Goal: Task Accomplishment & Management: Manage account settings

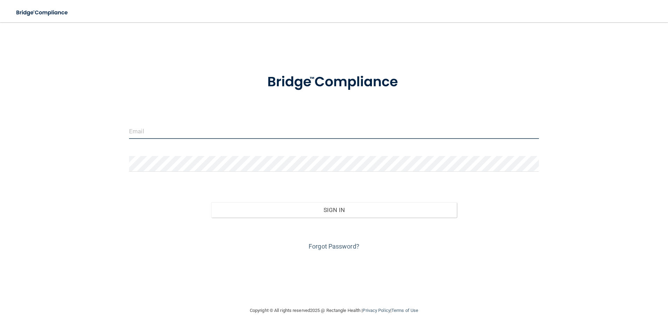
click at [297, 134] on input "email" at bounding box center [334, 131] width 410 height 16
type input "[DOMAIN_NAME][EMAIL_ADDRESS][DOMAIN_NAME]"
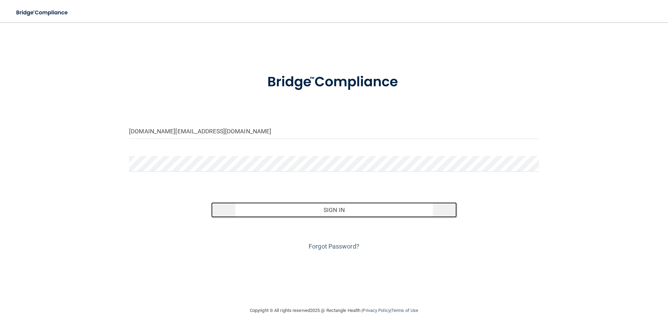
click at [321, 206] on button "Sign In" at bounding box center [334, 209] width 246 height 15
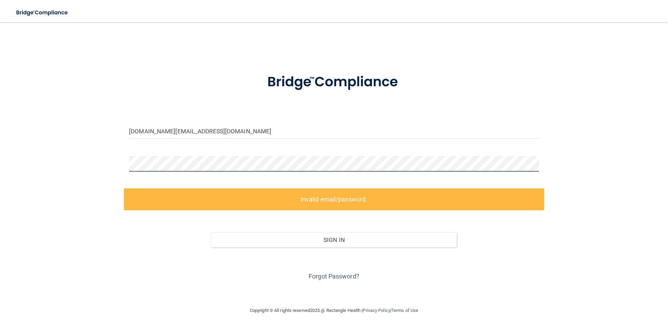
click at [128, 165] on div at bounding box center [334, 166] width 420 height 21
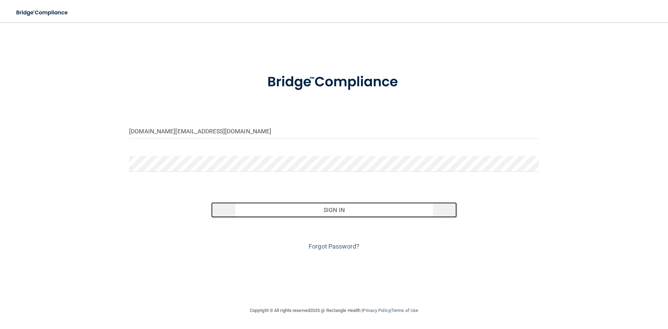
click at [257, 210] on button "Sign In" at bounding box center [334, 209] width 246 height 15
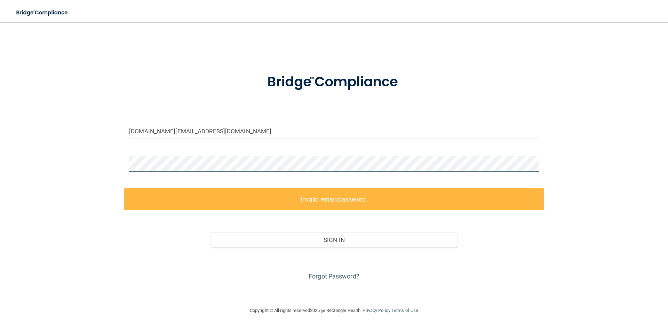
click at [110, 172] on div "[DOMAIN_NAME][EMAIL_ADDRESS][DOMAIN_NAME] Invalid email/password. You don't hav…" at bounding box center [334, 164] width 640 height 270
click at [329, 273] on link "Forgot Password?" at bounding box center [333, 275] width 51 height 7
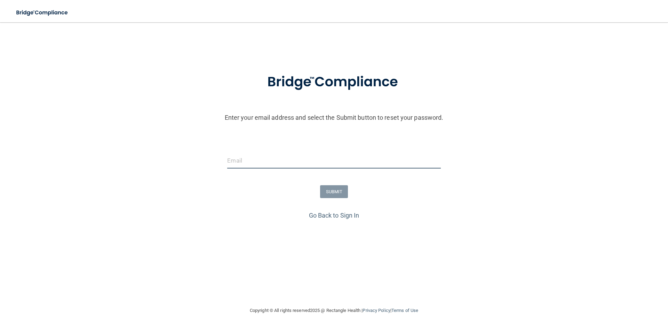
click at [336, 161] on input "email" at bounding box center [333, 161] width 213 height 16
type input "[DOMAIN_NAME][EMAIL_ADDRESS][DOMAIN_NAME]"
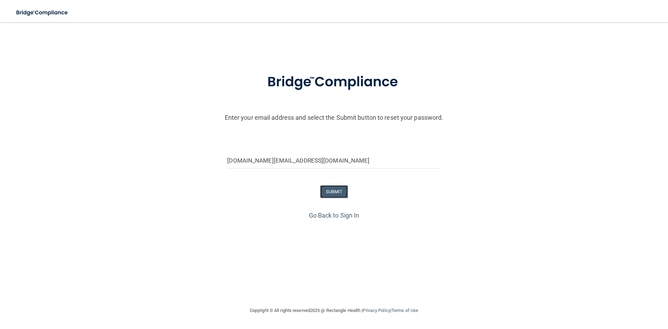
click at [337, 193] on button "SUBMIT" at bounding box center [334, 191] width 28 height 13
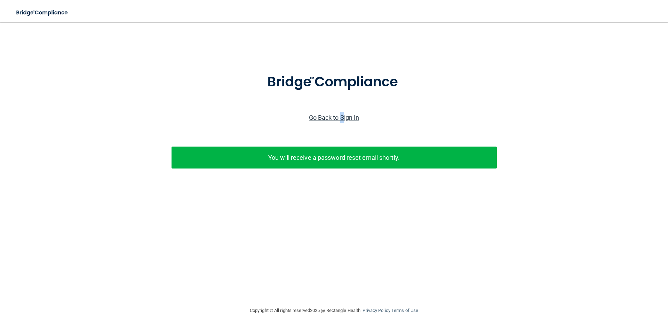
click at [342, 119] on link "Go Back to Sign In" at bounding box center [334, 117] width 50 height 7
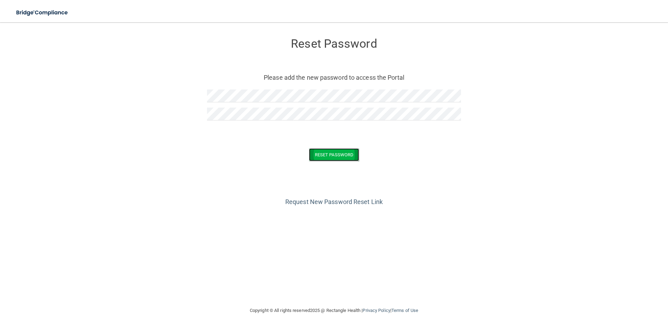
click at [327, 151] on button "Reset Password" at bounding box center [334, 154] width 50 height 13
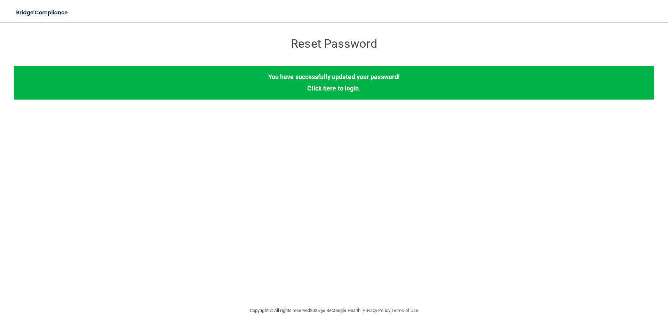
click at [348, 77] on b "You have successfully updated your password!" at bounding box center [333, 76] width 131 height 7
click at [329, 93] on div "You have successfully updated your password! Click here to login ." at bounding box center [334, 82] width 640 height 33
click at [331, 89] on link "Click here to login" at bounding box center [332, 88] width 51 height 7
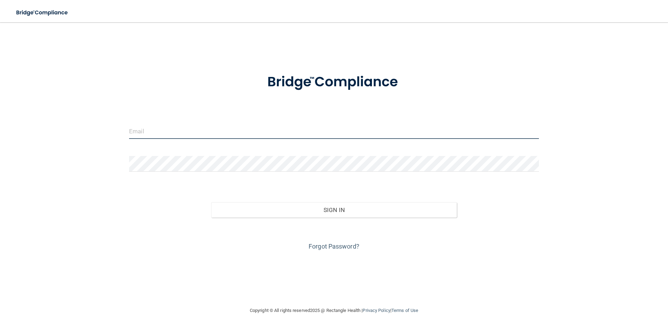
click at [188, 137] on input "email" at bounding box center [334, 131] width 410 height 16
type input "[DOMAIN_NAME][EMAIL_ADDRESS][DOMAIN_NAME]"
click at [192, 154] on form "[DOMAIN_NAME][EMAIL_ADDRESS][DOMAIN_NAME] Invalid email/password. You don't hav…" at bounding box center [334, 158] width 410 height 188
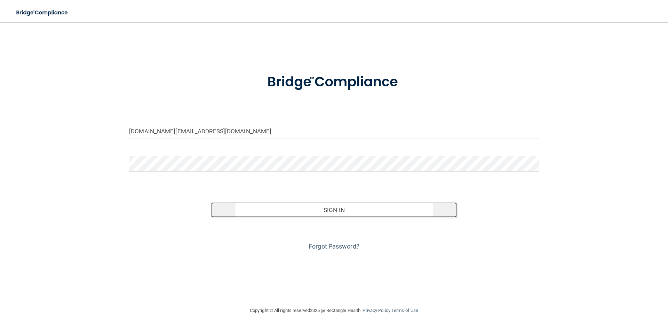
click at [329, 206] on button "Sign In" at bounding box center [334, 209] width 246 height 15
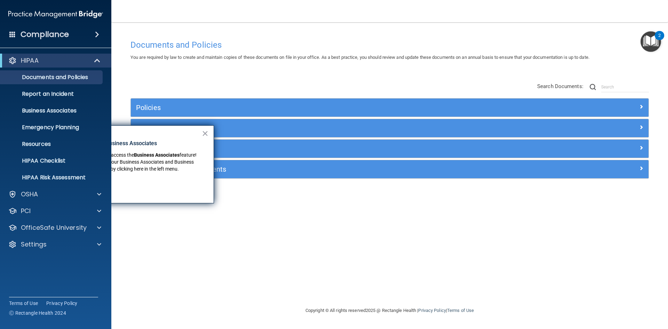
click at [282, 209] on div "Documents and Policies You are required by law to create and maintain copies of…" at bounding box center [389, 171] width 529 height 270
click at [205, 134] on button "×" at bounding box center [205, 133] width 7 height 11
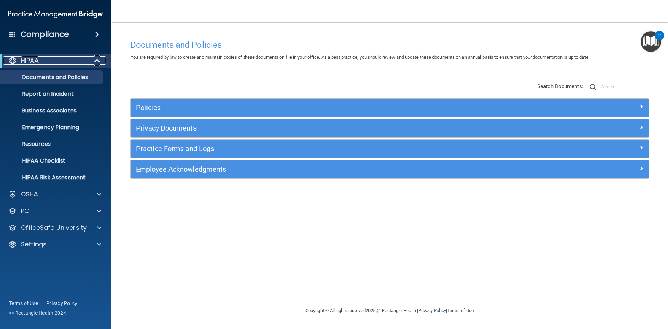
click at [48, 63] on div "HIPAA" at bounding box center [46, 60] width 86 height 8
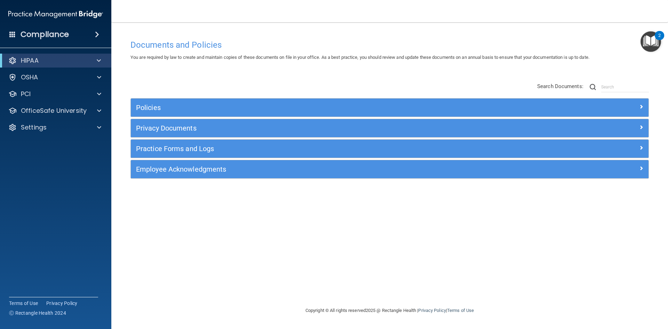
click at [58, 28] on div "Compliance" at bounding box center [55, 34] width 111 height 15
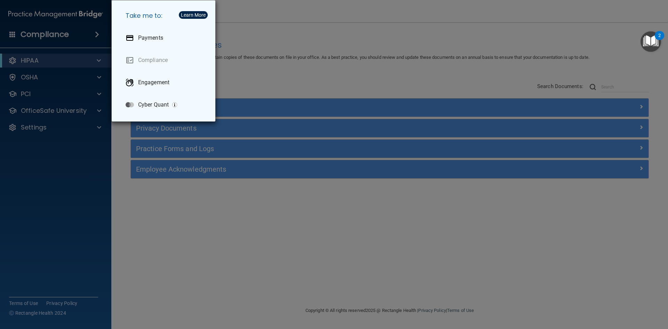
click at [192, 14] on div "Learn More" at bounding box center [193, 15] width 25 height 5
click at [148, 39] on p "Payments" at bounding box center [150, 37] width 25 height 7
click at [344, 59] on div "Take me to: Payments Compliance Engagement Cyber Quant" at bounding box center [334, 164] width 668 height 329
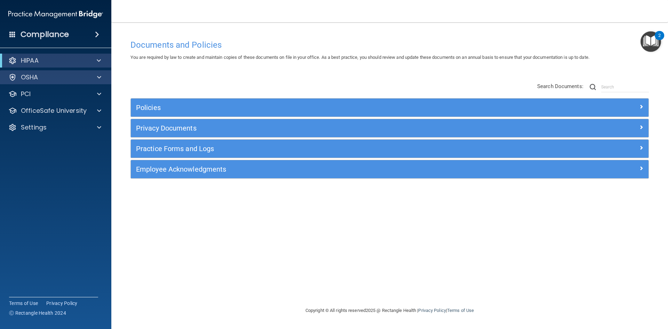
click at [42, 81] on div "OSHA" at bounding box center [56, 77] width 112 height 14
click at [85, 77] on div "OSHA" at bounding box center [46, 77] width 86 height 8
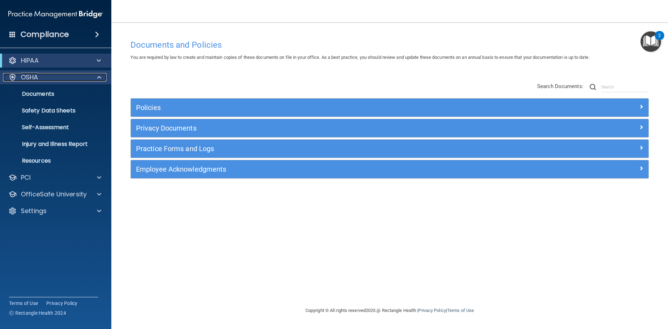
click at [85, 77] on div "OSHA" at bounding box center [46, 77] width 86 height 8
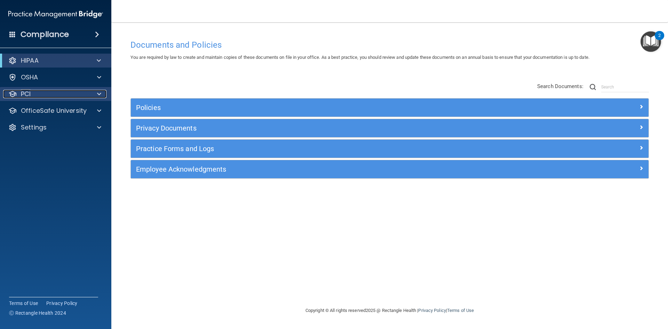
click at [79, 93] on div "PCI" at bounding box center [46, 94] width 86 height 8
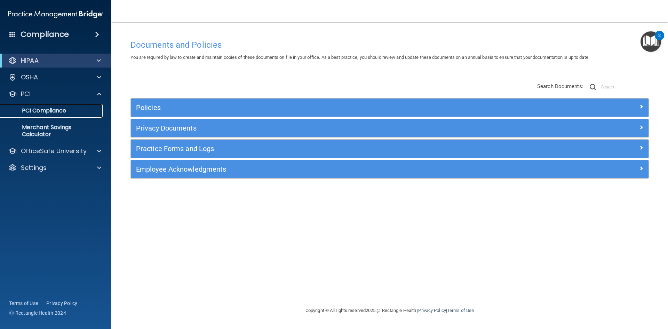
click at [64, 117] on link "PCI Compliance" at bounding box center [48, 111] width 110 height 14
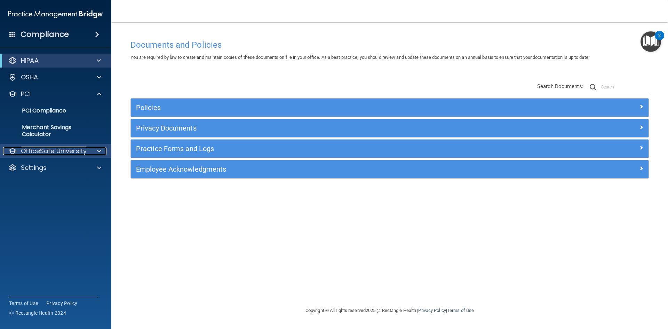
click at [58, 150] on p "OfficeSafe University" at bounding box center [54, 151] width 66 height 8
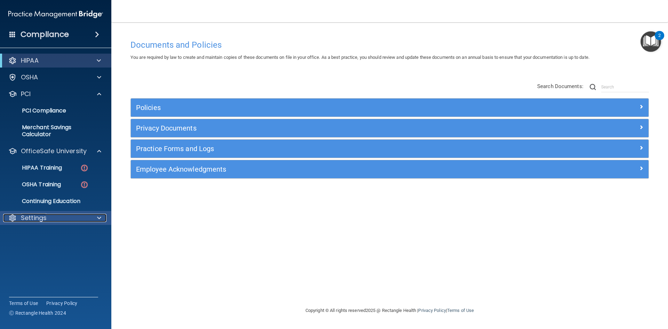
click at [37, 218] on p "Settings" at bounding box center [34, 218] width 26 height 8
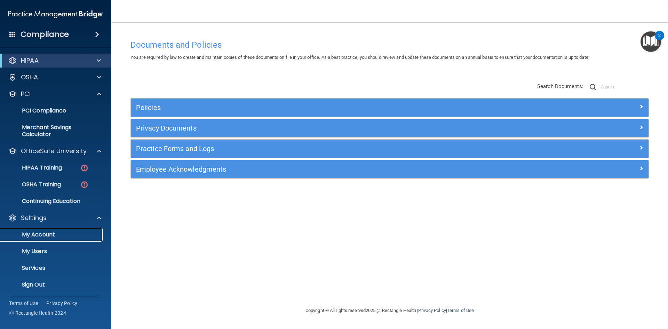
click at [53, 235] on p "My Account" at bounding box center [52, 234] width 95 height 7
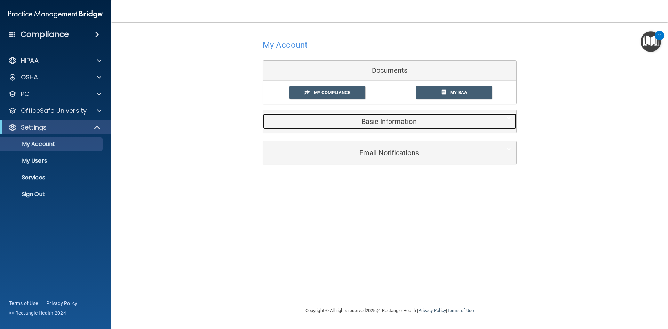
click at [354, 124] on h5 "Basic Information" at bounding box center [379, 122] width 222 height 8
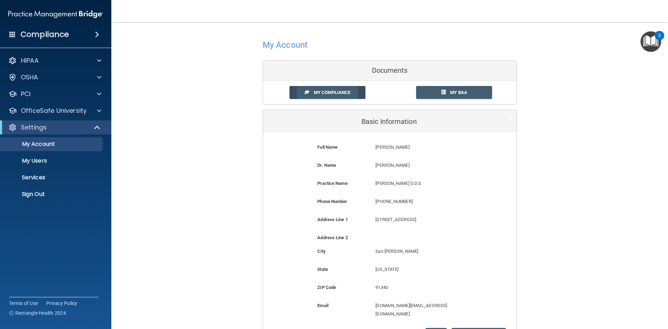
click at [326, 94] on span "My Compliance" at bounding box center [332, 92] width 37 height 5
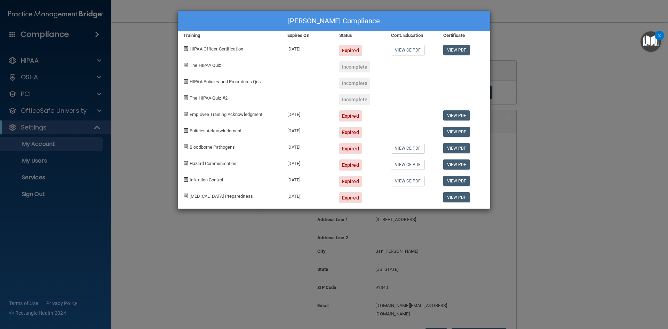
click at [592, 28] on div "[PERSON_NAME] Compliance Training Expires On Status Cont. Education Certificate…" at bounding box center [334, 164] width 668 height 329
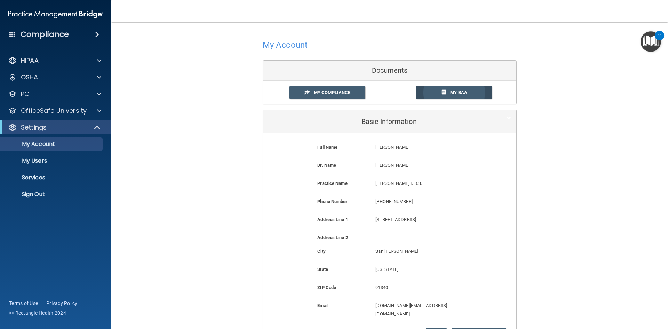
click at [449, 89] on link "My BAA" at bounding box center [454, 92] width 76 height 13
click at [35, 174] on p "Services" at bounding box center [52, 177] width 95 height 7
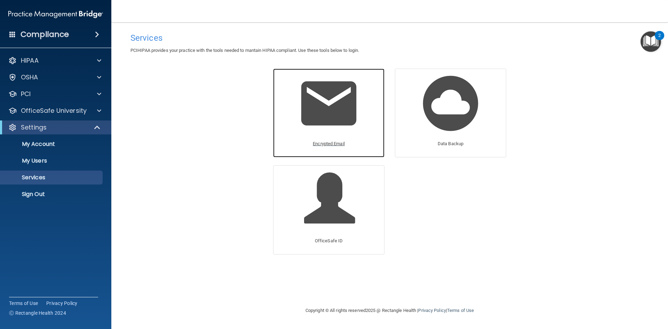
click at [328, 142] on p "Encrypted Email" at bounding box center [329, 143] width 32 height 8
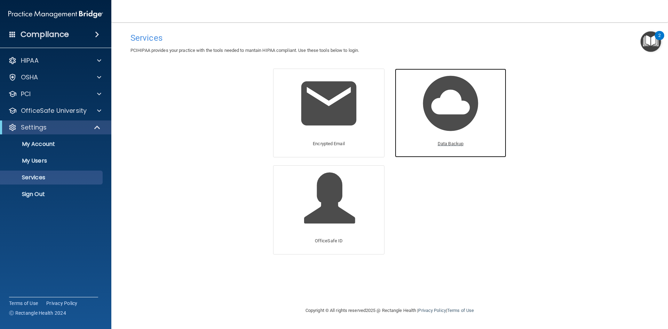
click at [449, 139] on p "Data Backup" at bounding box center [450, 143] width 26 height 8
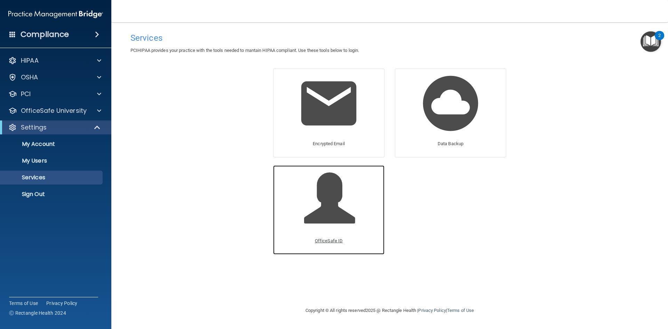
click at [324, 191] on span at bounding box center [337, 203] width 66 height 61
